Goal: Task Accomplishment & Management: Manage account settings

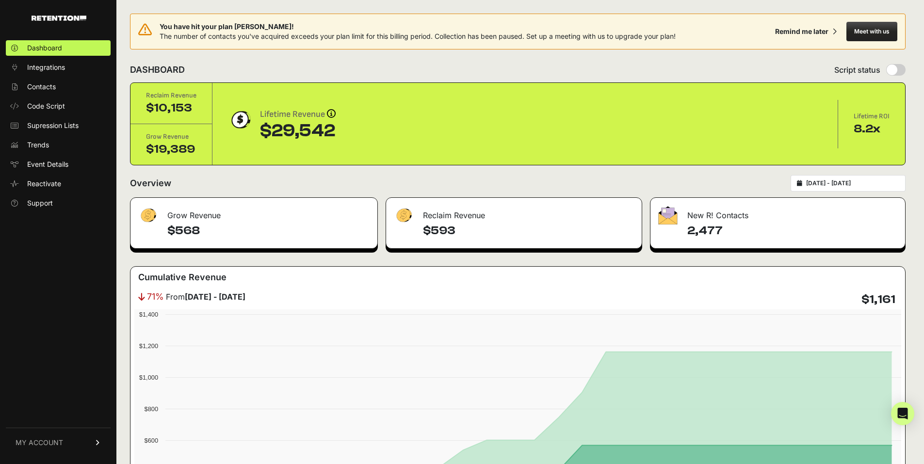
click at [62, 442] on span "MY ACCOUNT" at bounding box center [40, 443] width 48 height 10
click at [54, 109] on span "Code Script" at bounding box center [46, 106] width 38 height 10
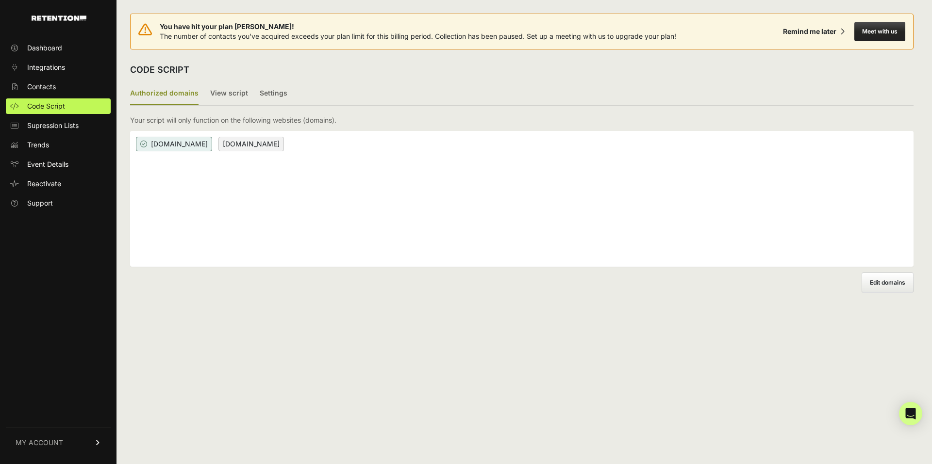
click at [76, 443] on link "MY ACCOUNT" at bounding box center [58, 443] width 105 height 30
click at [59, 412] on link "Billing" at bounding box center [58, 411] width 105 height 16
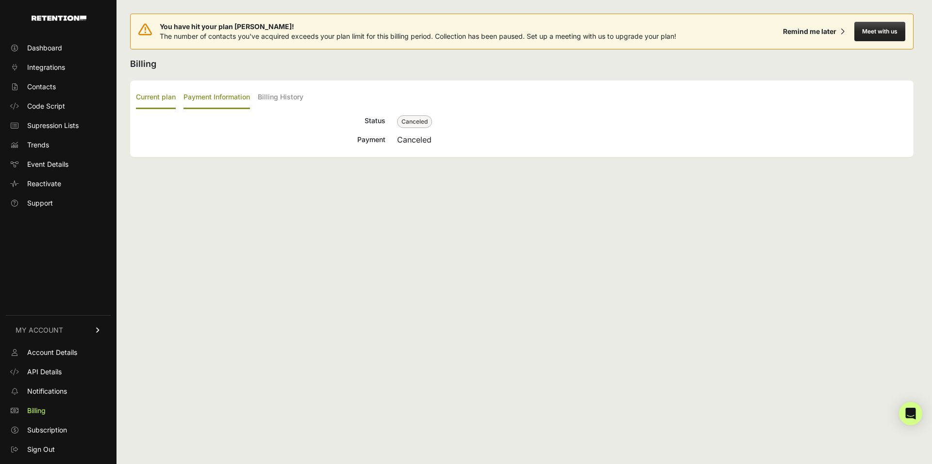
click at [224, 97] on label "Payment Information" at bounding box center [216, 97] width 66 height 23
click at [0, 0] on input "Payment Information" at bounding box center [0, 0] width 0 height 0
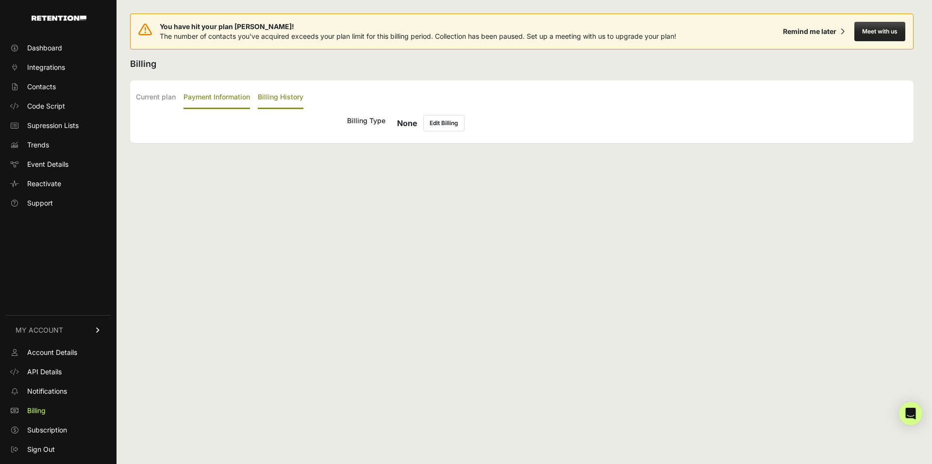
click at [279, 99] on label "Billing History" at bounding box center [281, 97] width 46 height 23
click at [0, 0] on input "Billing History" at bounding box center [0, 0] width 0 height 0
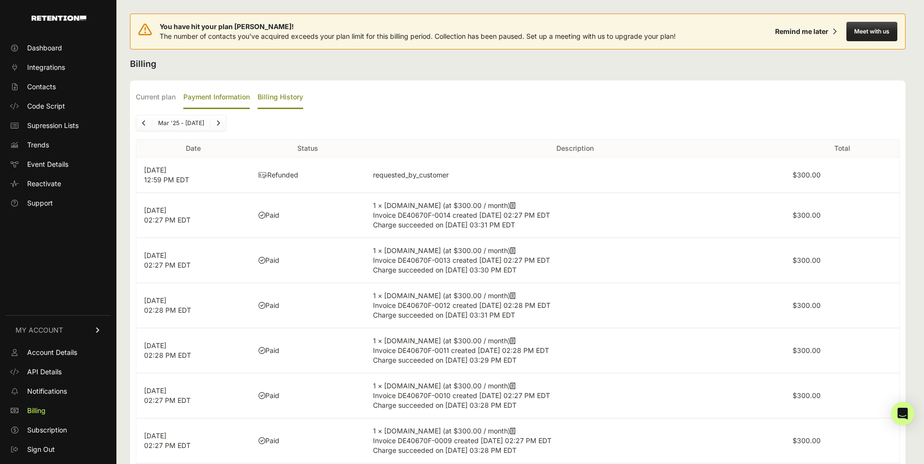
click at [222, 98] on label "Payment Information" at bounding box center [216, 97] width 66 height 23
click at [0, 0] on input "Payment Information" at bounding box center [0, 0] width 0 height 0
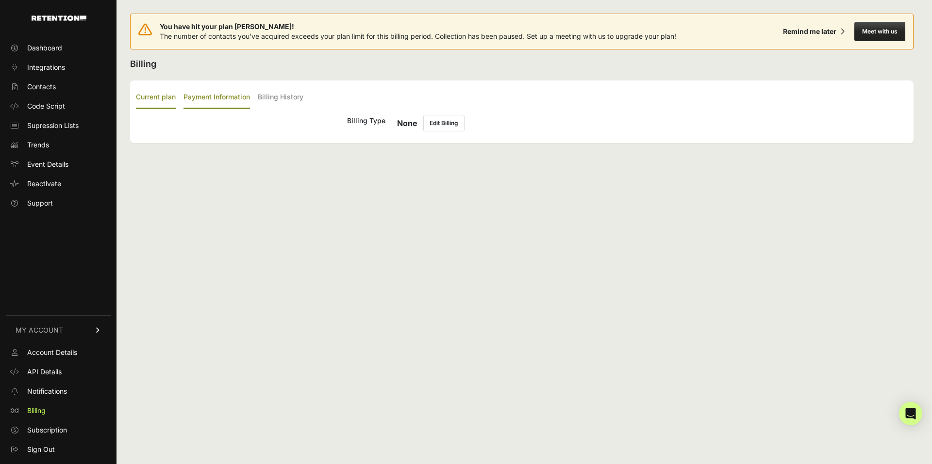
click at [172, 99] on label "Current plan" at bounding box center [156, 97] width 40 height 23
click at [0, 0] on input "Current plan" at bounding box center [0, 0] width 0 height 0
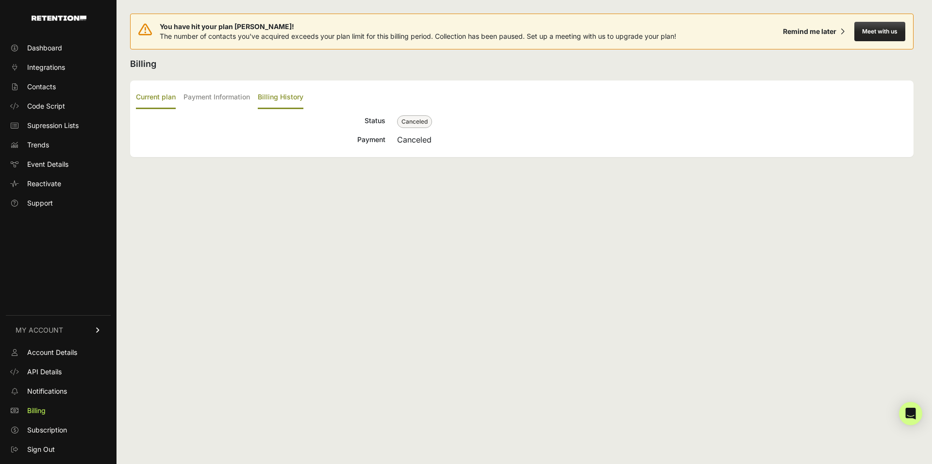
click at [259, 106] on label "Billing History" at bounding box center [281, 97] width 46 height 23
click at [0, 0] on input "Billing History" at bounding box center [0, 0] width 0 height 0
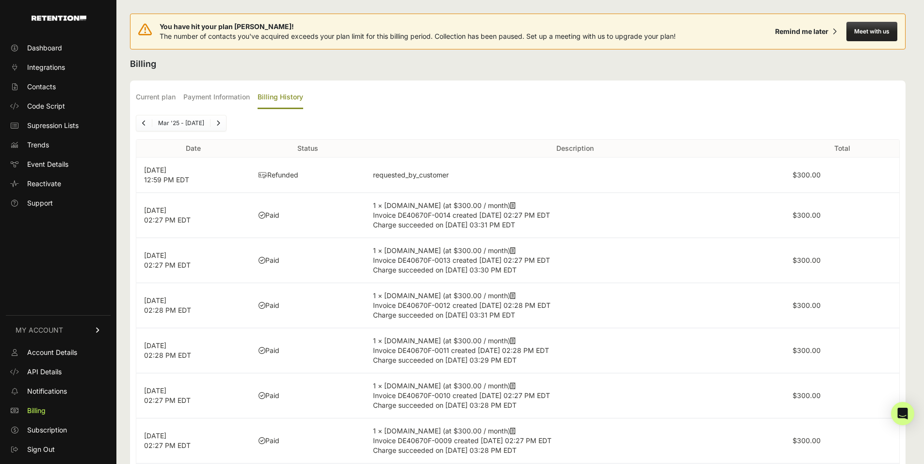
click at [321, 209] on td "Paid" at bounding box center [308, 215] width 115 height 45
click at [510, 205] on icon at bounding box center [512, 205] width 5 height 7
